Goal: Transaction & Acquisition: Book appointment/travel/reservation

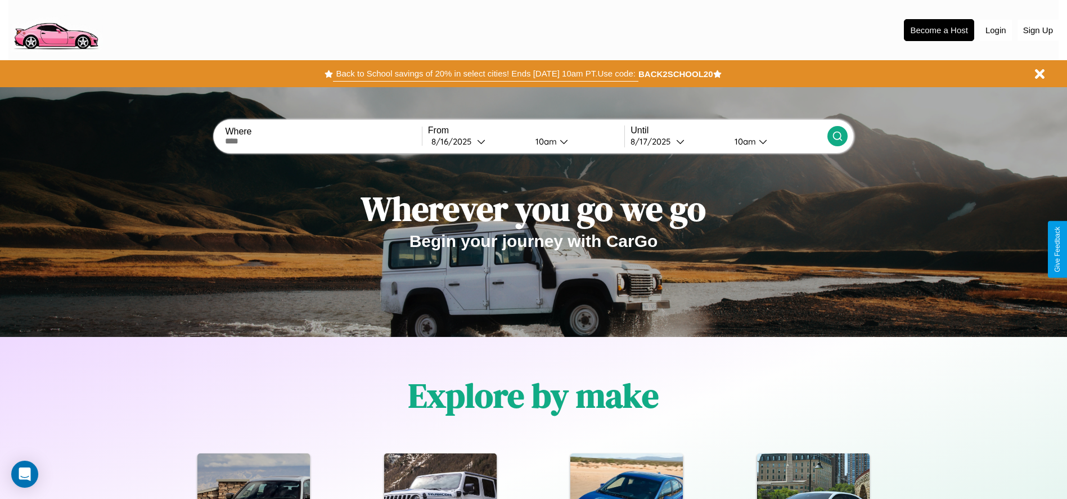
click at [485, 74] on button "Back to School savings of 20% in select cities! Ends 9/1 at 10am PT. Use code:" at bounding box center [485, 74] width 305 height 16
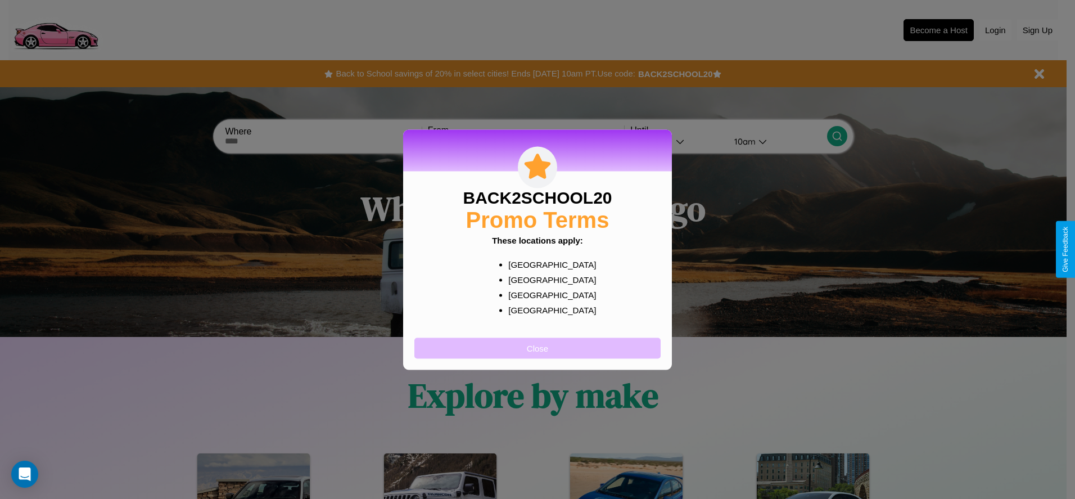
click at [538, 348] on button "Close" at bounding box center [537, 347] width 246 height 21
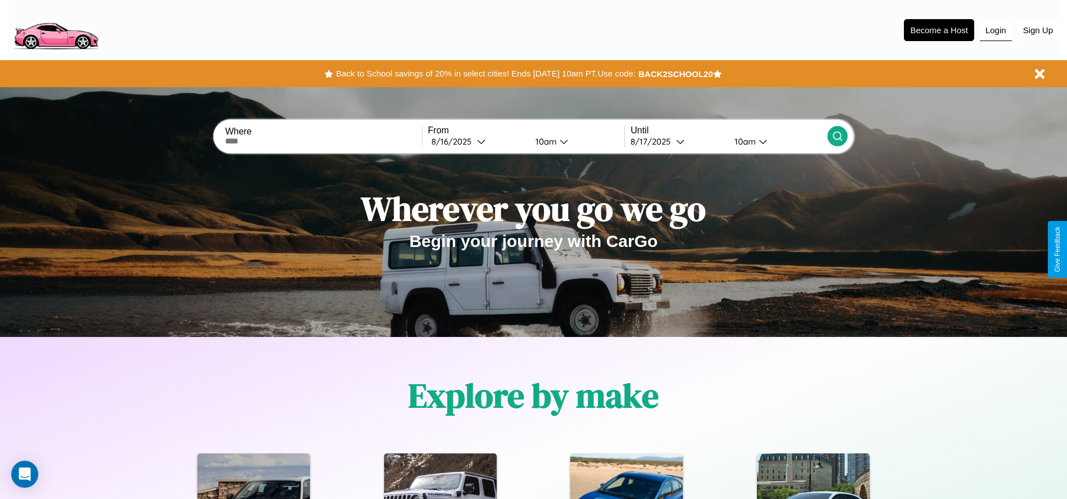
click at [995, 30] on button "Login" at bounding box center [996, 30] width 32 height 21
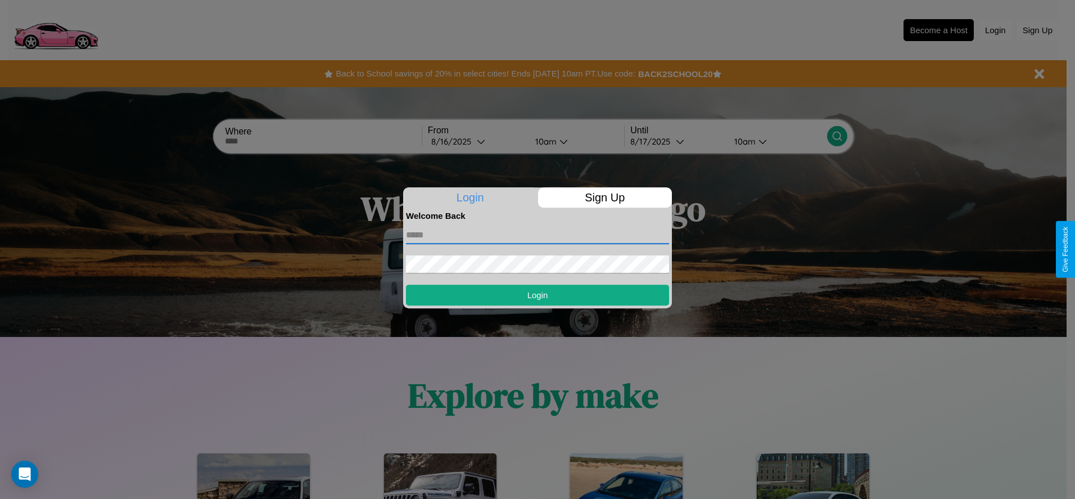
click at [538, 234] on input "text" at bounding box center [537, 235] width 263 height 18
type input "**********"
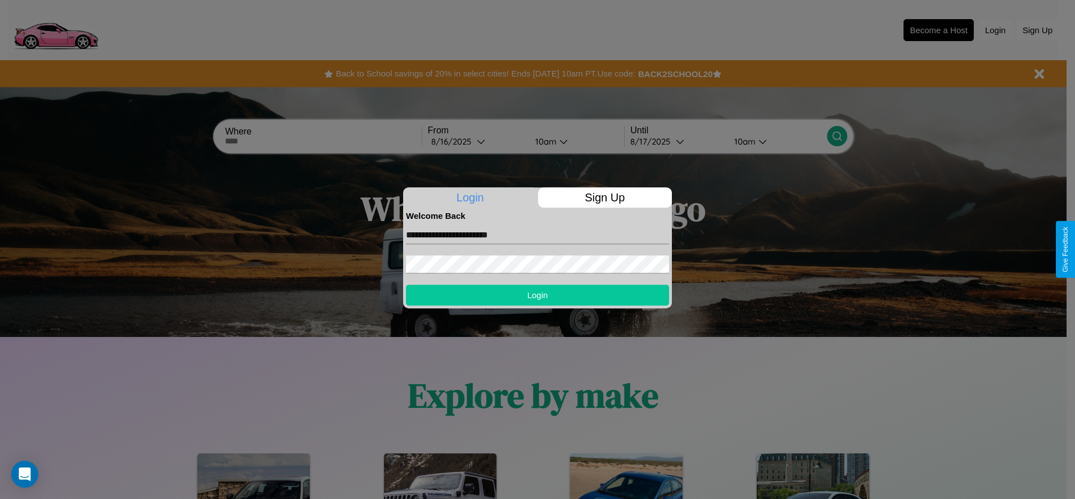
click at [538, 295] on button "Login" at bounding box center [537, 295] width 263 height 21
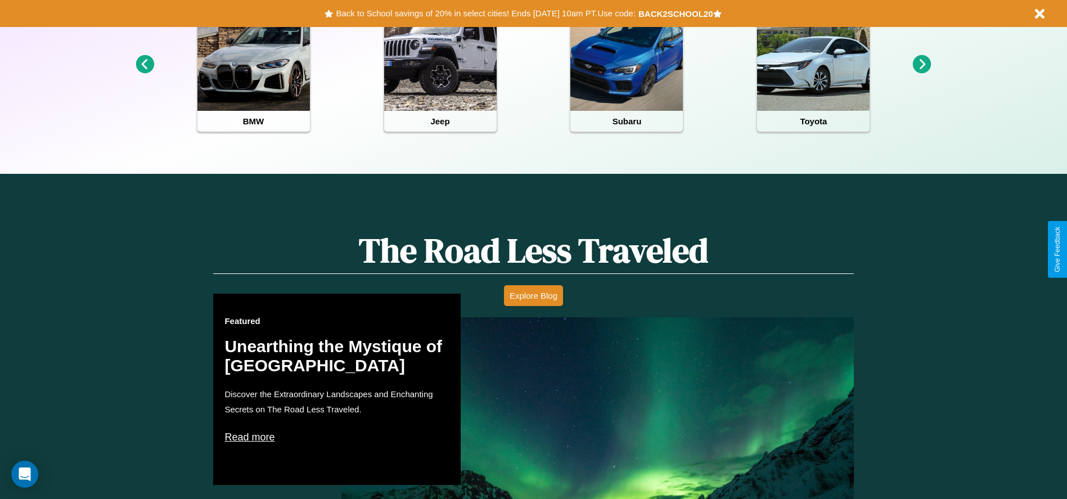
scroll to position [981, 0]
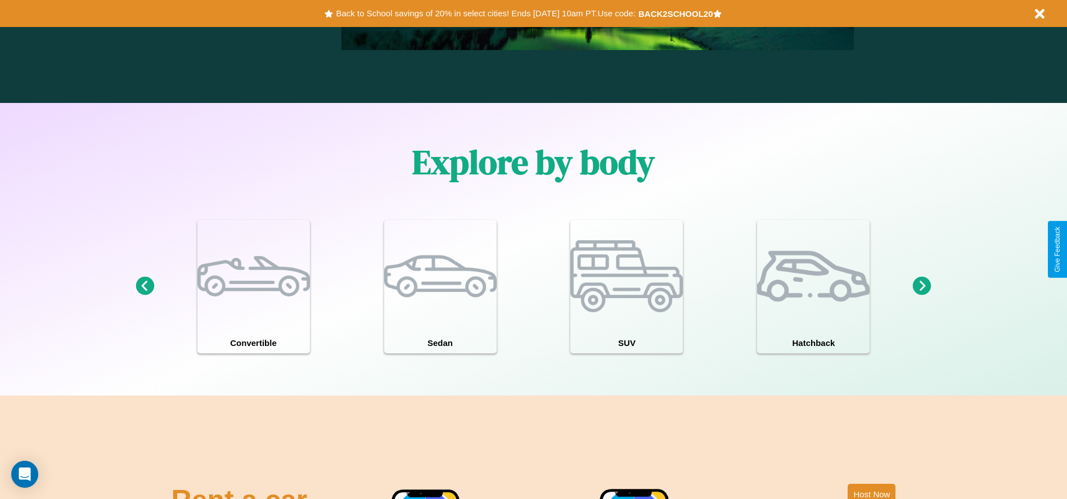
click at [922, 286] on icon at bounding box center [922, 286] width 19 height 19
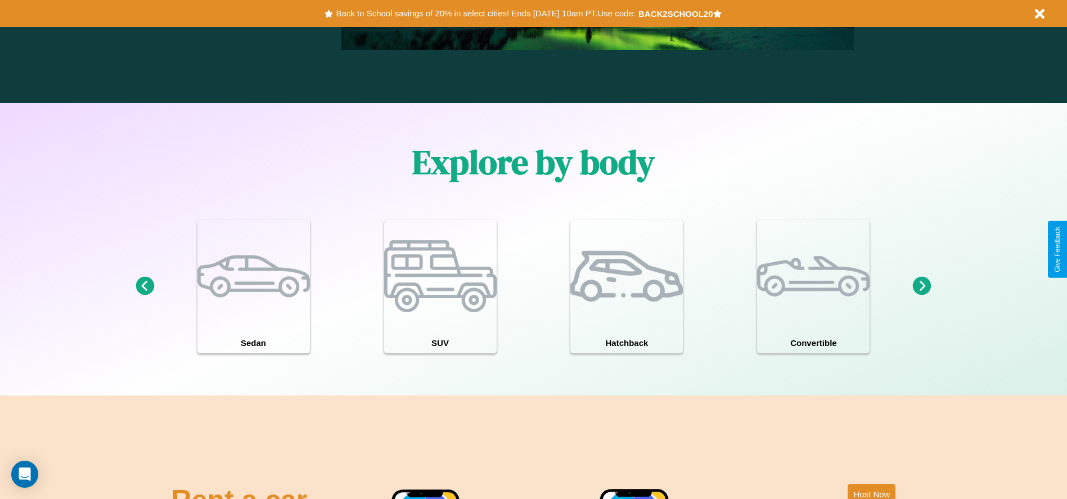
click at [145, 286] on icon at bounding box center [145, 286] width 19 height 19
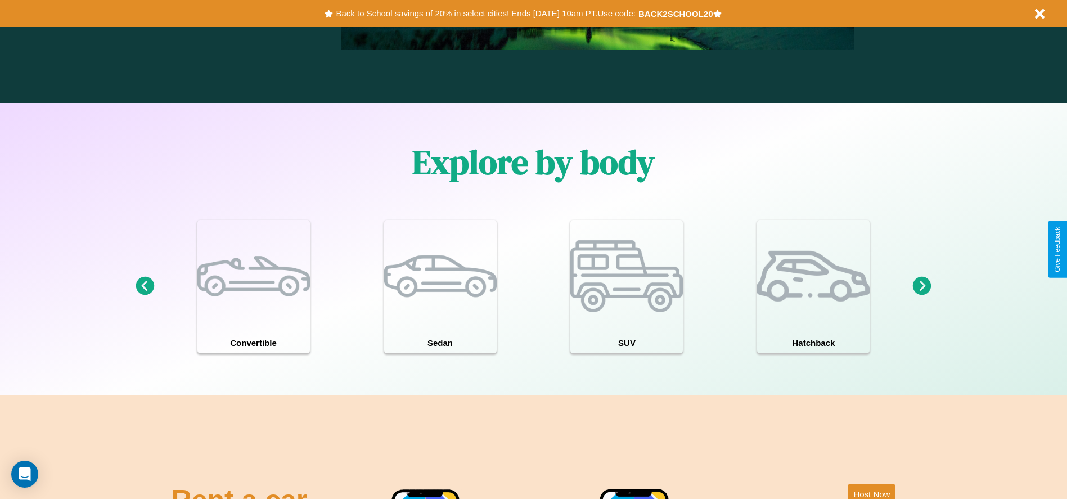
click at [922, 286] on icon at bounding box center [922, 286] width 19 height 19
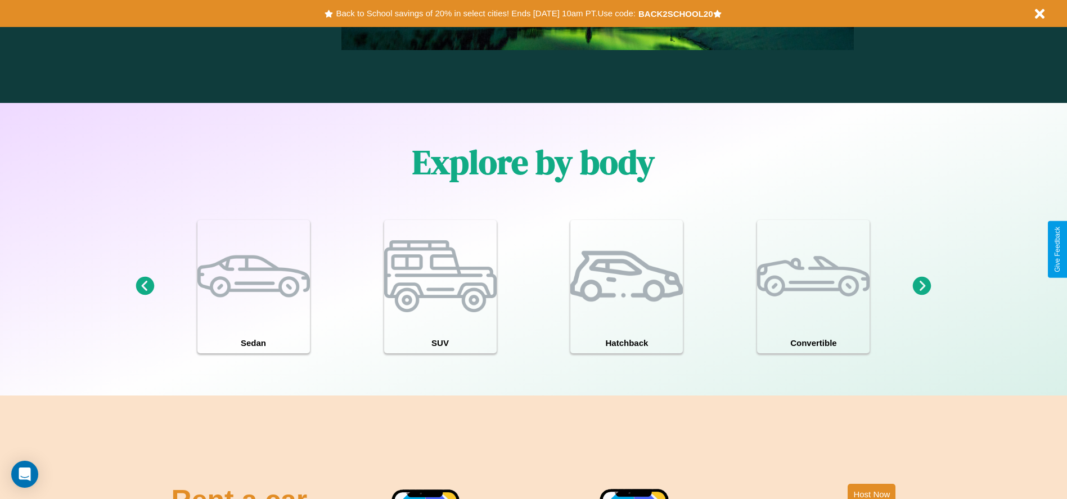
click at [922, 286] on icon at bounding box center [922, 286] width 19 height 19
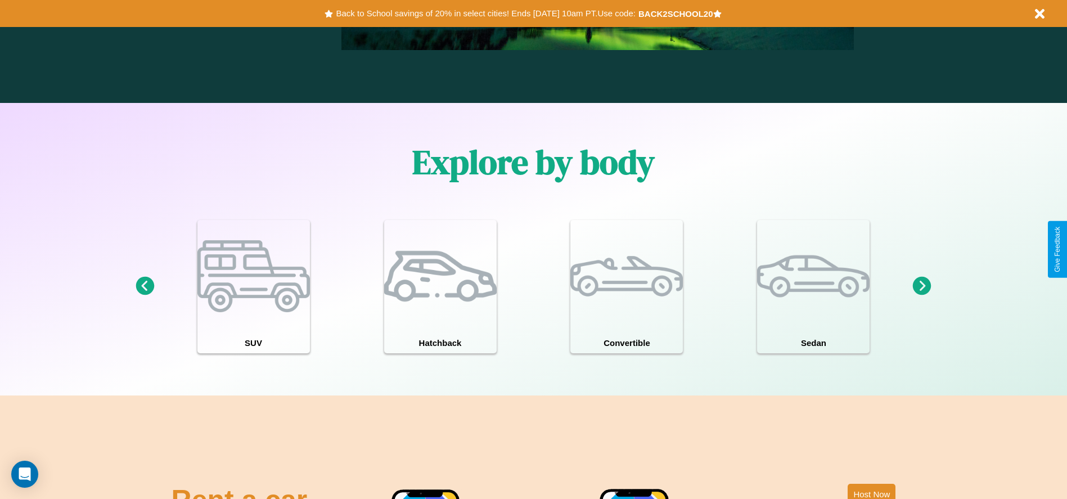
click at [145, 286] on icon at bounding box center [145, 286] width 19 height 19
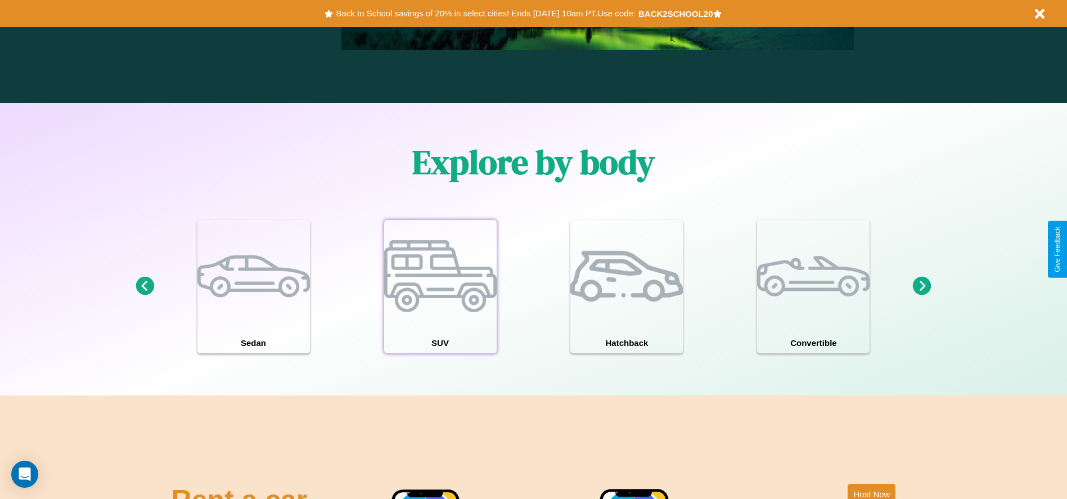
click at [440, 286] on div at bounding box center [440, 276] width 112 height 112
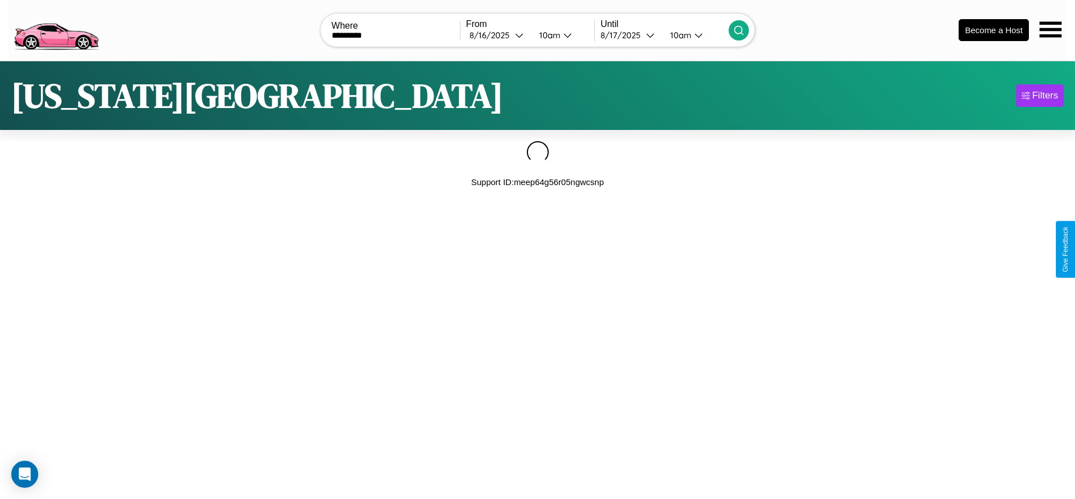
type input "*********"
click at [739, 30] on icon at bounding box center [738, 30] width 11 height 11
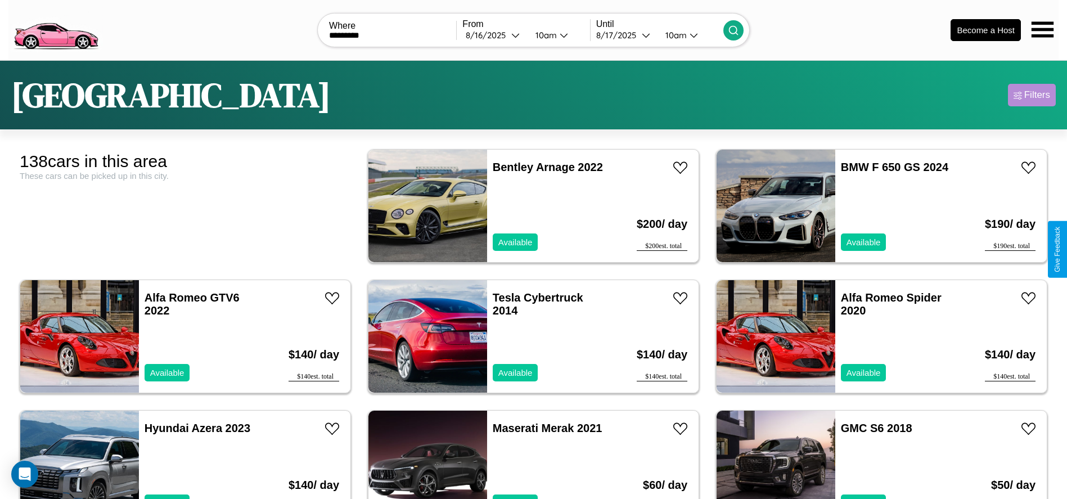
click at [1031, 95] on div "Filters" at bounding box center [1037, 94] width 26 height 11
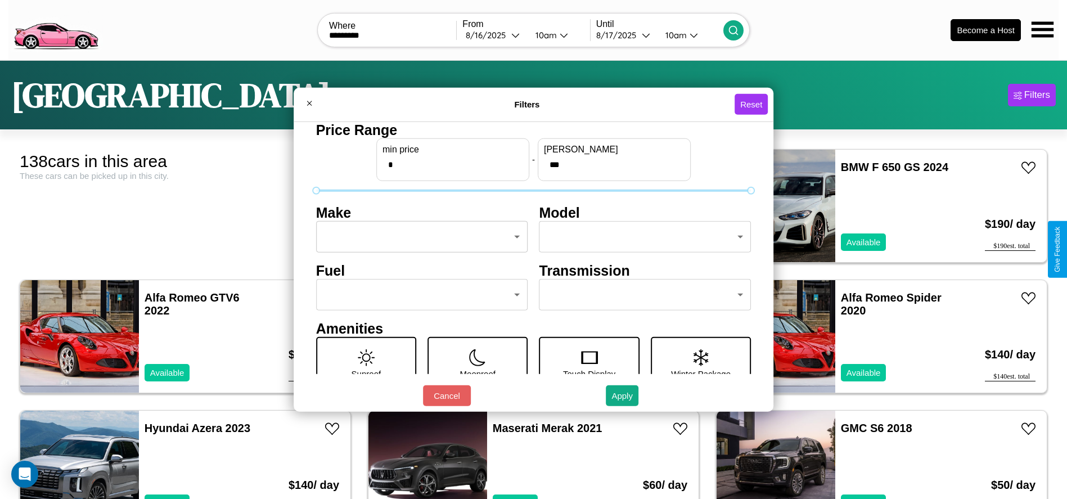
click at [418, 237] on body "CarGo Where ********* From 8 / 16 / 2025 10am Until 8 / 17 / 2025 10am Become a…" at bounding box center [533, 284] width 1067 height 569
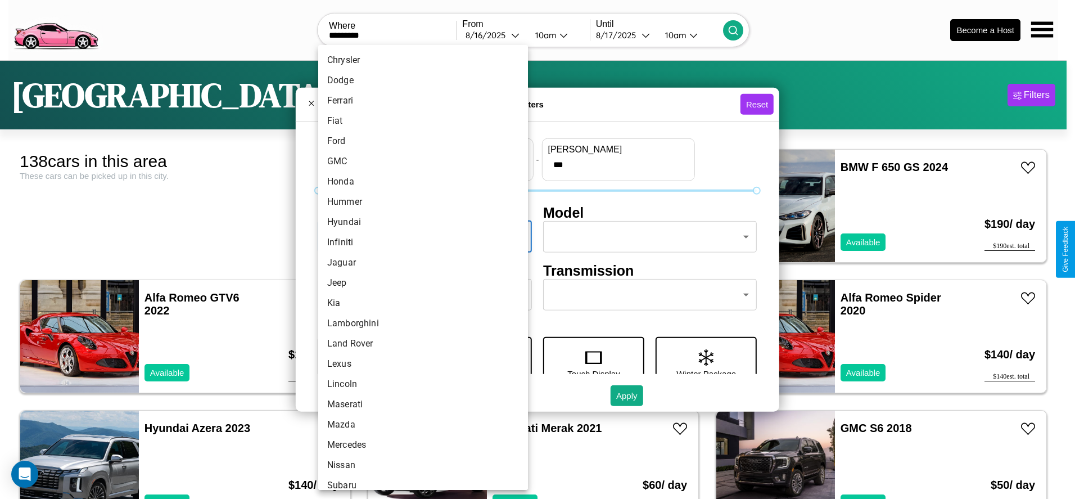
scroll to position [293, 0]
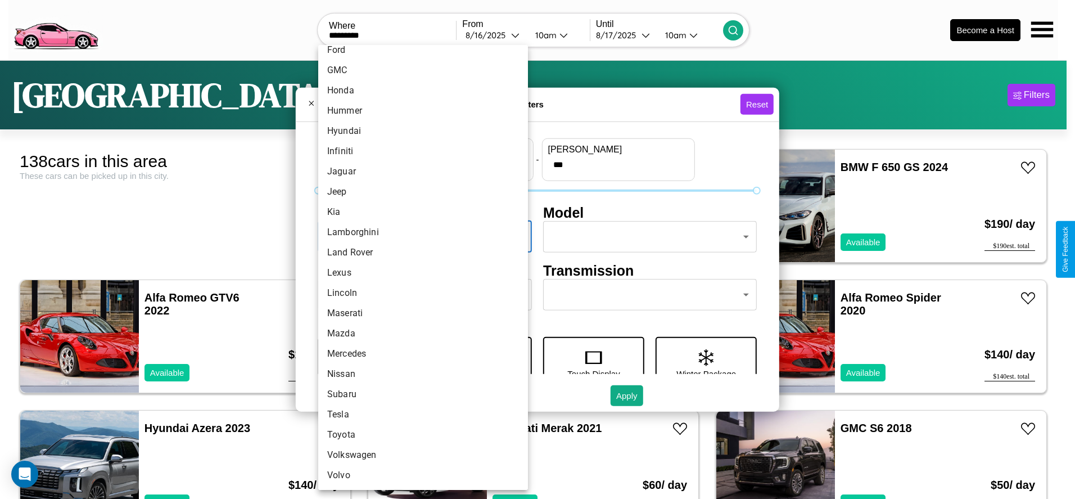
click at [419, 333] on li "Mazda" at bounding box center [423, 333] width 210 height 20
type input "*****"
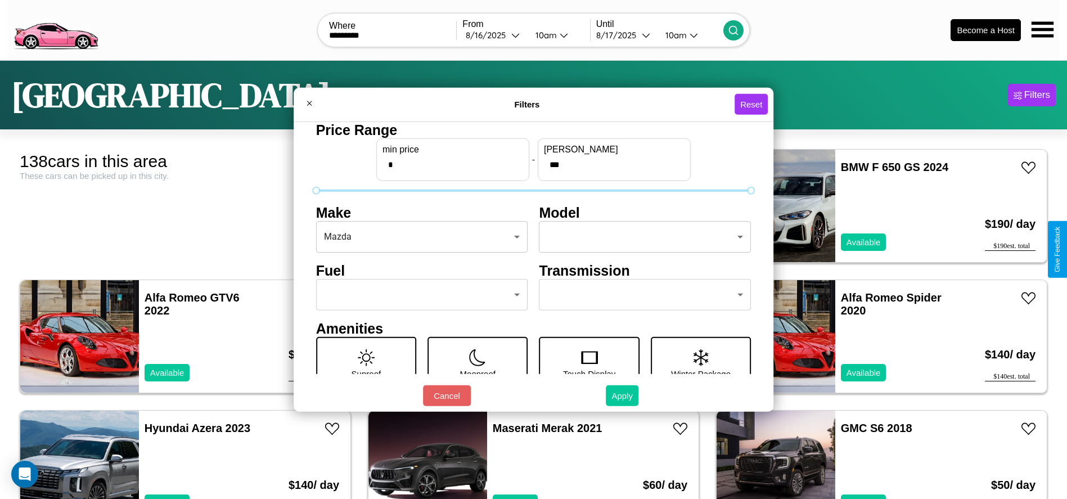
click at [622, 395] on button "Apply" at bounding box center [622, 395] width 33 height 21
